Goal: Contribute content

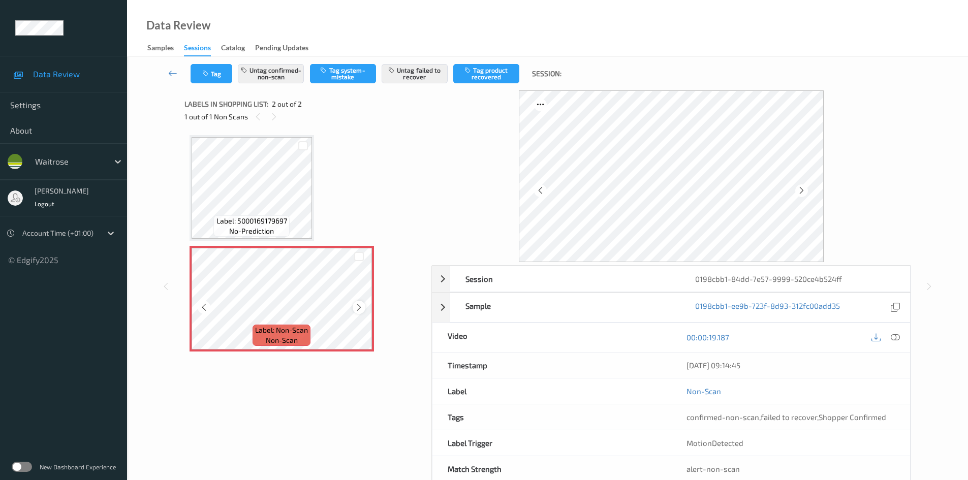
click at [361, 313] on div at bounding box center [359, 307] width 13 height 13
click at [898, 339] on icon at bounding box center [895, 337] width 9 height 9
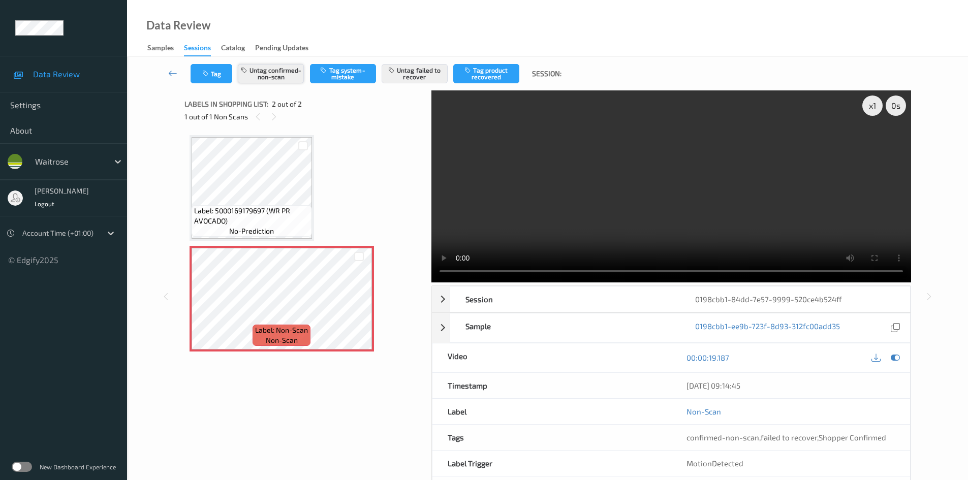
click at [290, 68] on button "Untag confirmed-non-scan" at bounding box center [271, 73] width 66 height 19
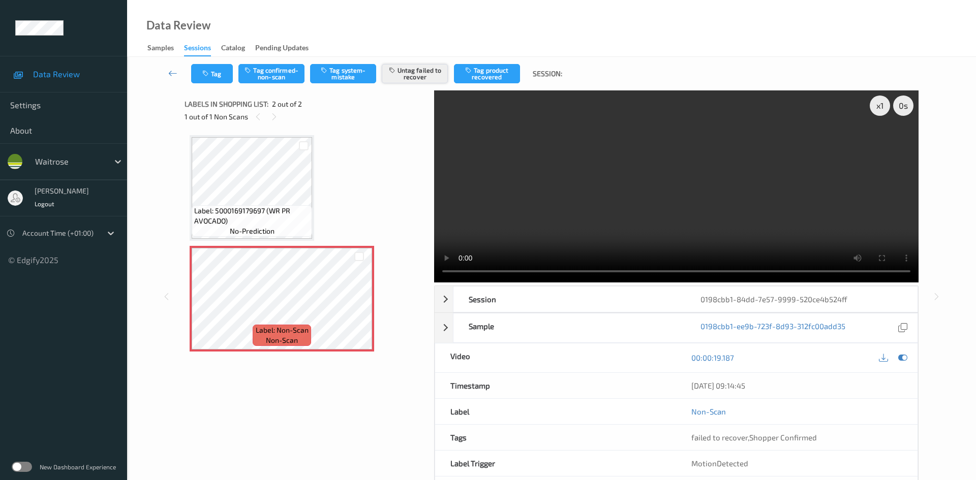
click at [423, 79] on button "Untag failed to recover" at bounding box center [415, 73] width 66 height 19
click at [355, 81] on button "Tag system-mistake" at bounding box center [343, 73] width 66 height 19
click at [225, 79] on button "Tag" at bounding box center [212, 73] width 42 height 19
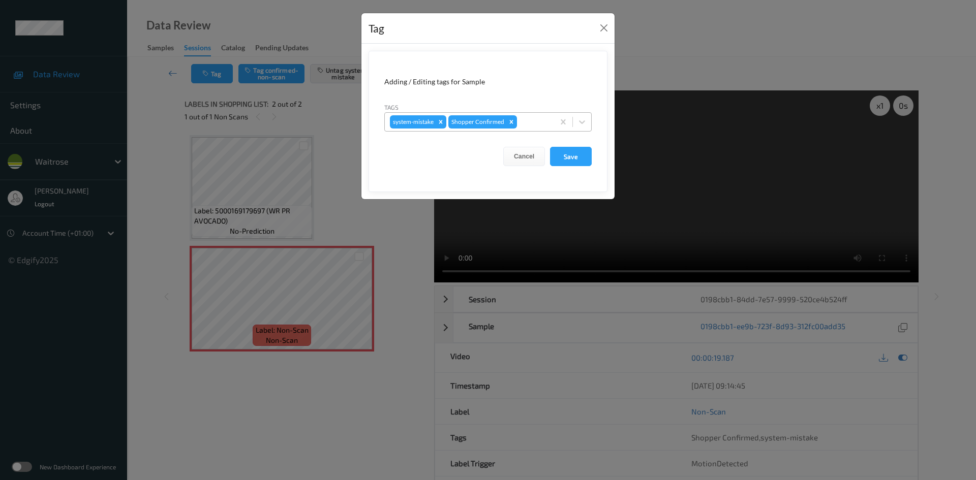
click at [539, 124] on div at bounding box center [534, 122] width 30 height 12
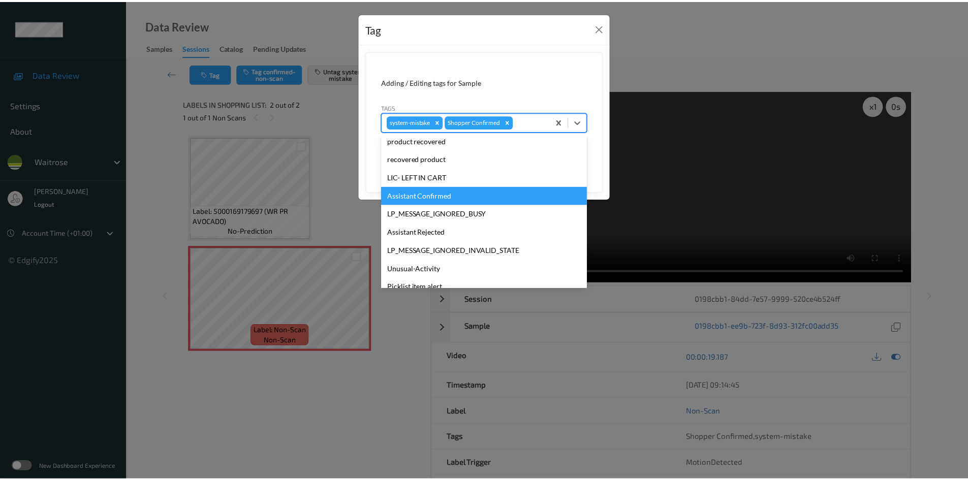
scroll to position [203, 0]
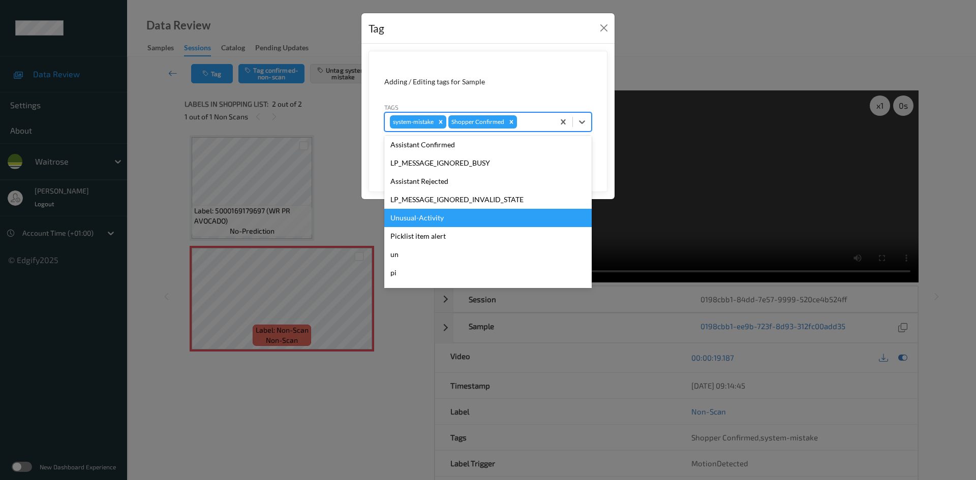
click at [499, 223] on div "Unusual-Activity" at bounding box center [487, 218] width 207 height 18
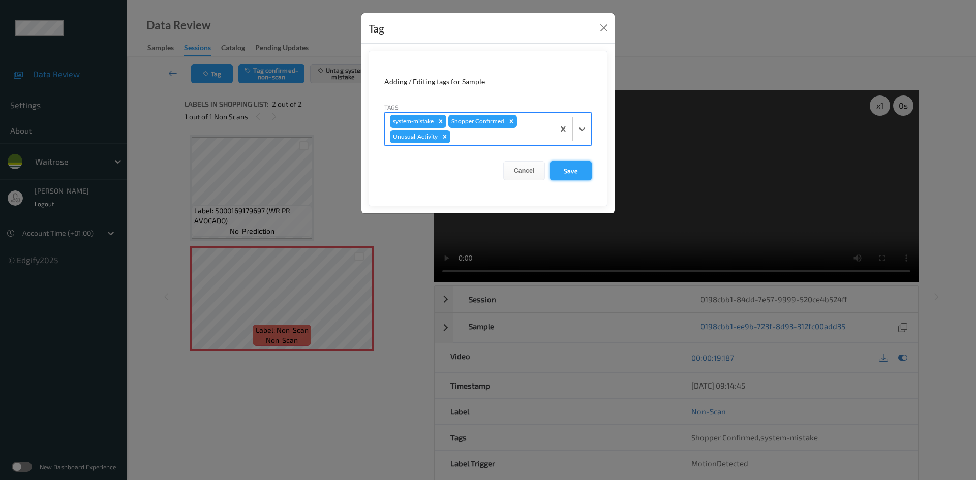
click at [564, 173] on button "Save" at bounding box center [571, 170] width 42 height 19
